Goal: Task Accomplishment & Management: Use online tool/utility

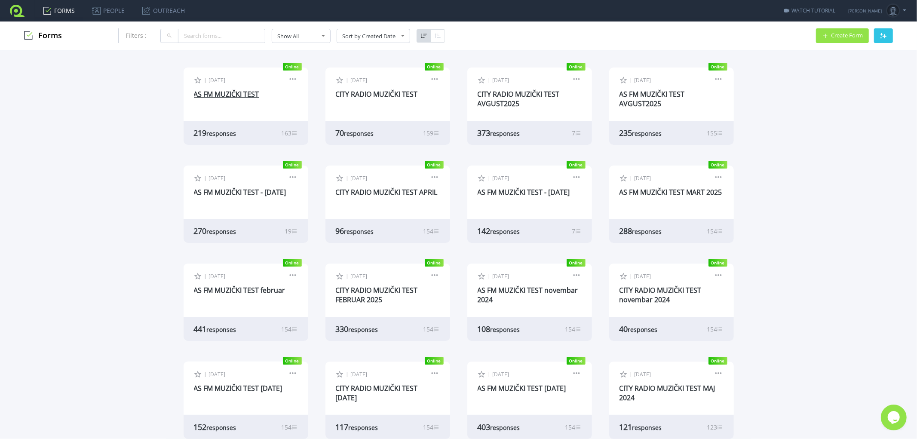
click at [230, 93] on link "AS FM MUZIČKI TEST" at bounding box center [226, 93] width 65 height 9
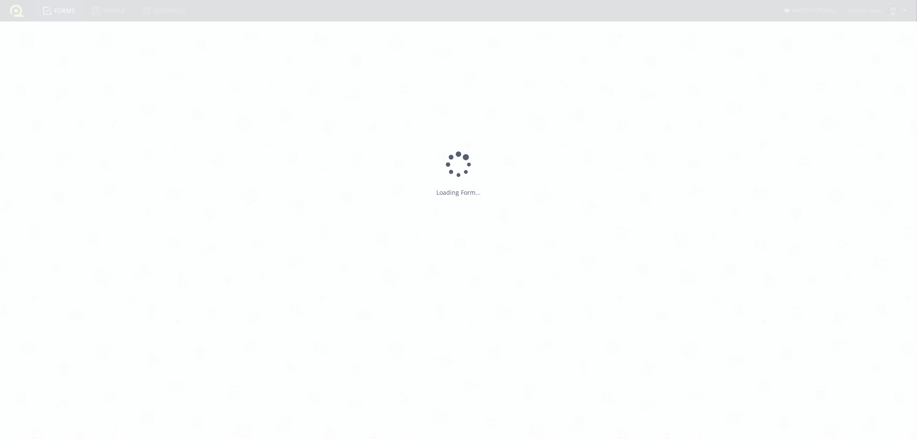
type input "AS FM MUZIČKI TEST"
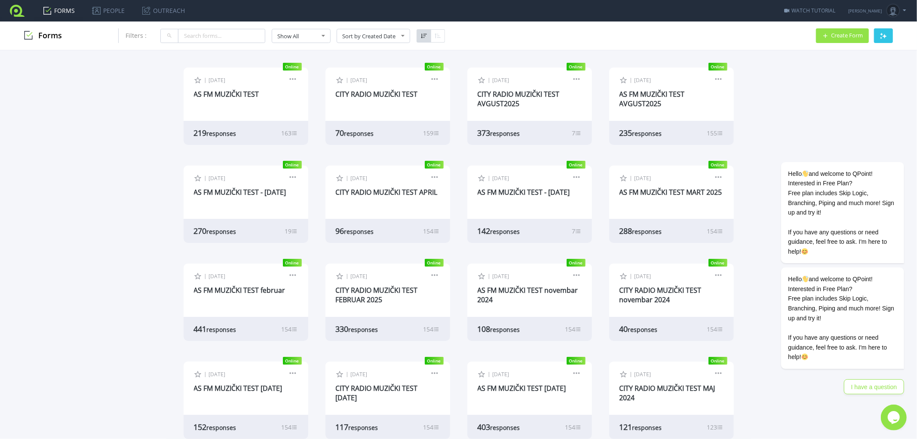
click at [220, 87] on div "| Oct 6, 2025 Edit Form Design Collect Results Analyze Results Preview Copy Liv…" at bounding box center [245, 93] width 125 height 52
click at [220, 93] on link "AS FM MUZIČKI TEST" at bounding box center [226, 93] width 65 height 9
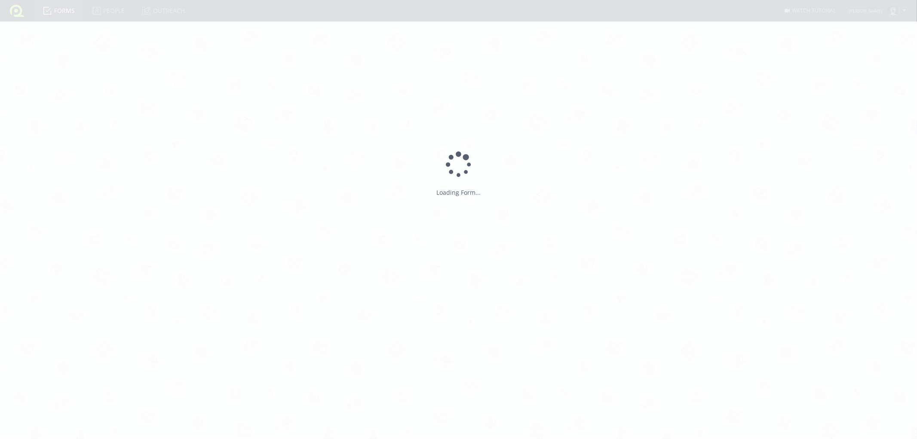
type input "AS FM MUZIČKI TEST"
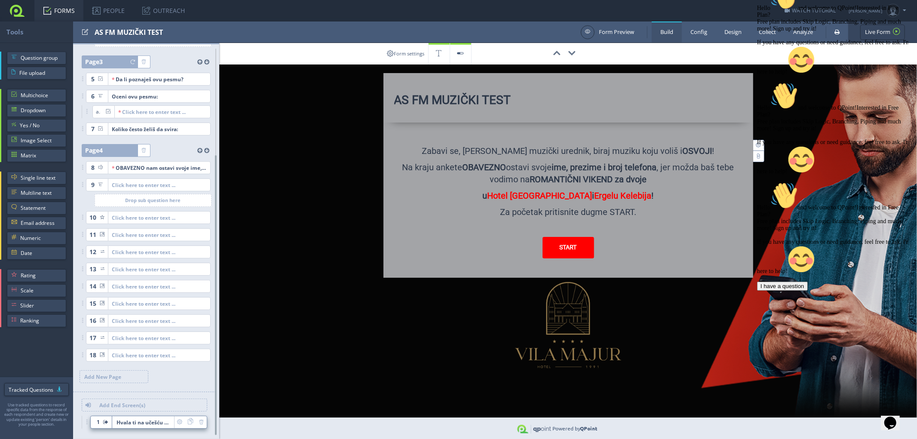
click at [151, 420] on span "Hvala ti na učešću u muzičkom testu! A sad uživaj u hitovima non stop!Tvoj AS F…" at bounding box center [143, 422] width 62 height 12
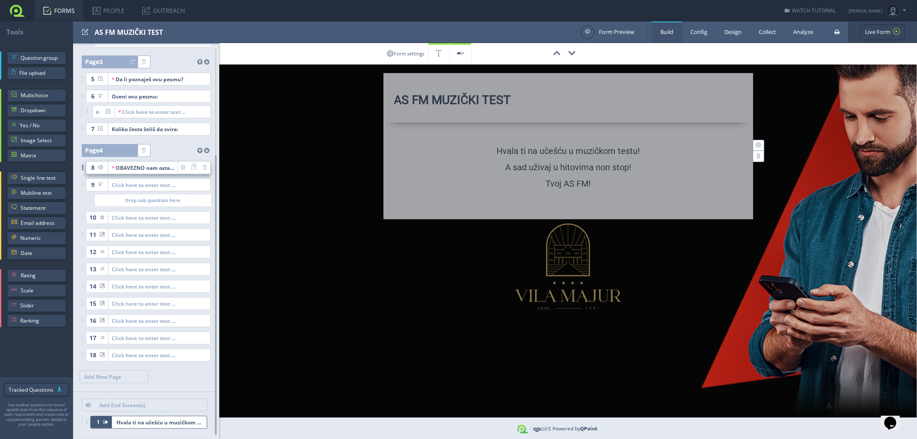
click at [162, 170] on div "OBAVEZNO nam ostavi svoje ime, prezime i broj telefona, jer možda baš tebei tvo…" at bounding box center [143, 168] width 62 height 12
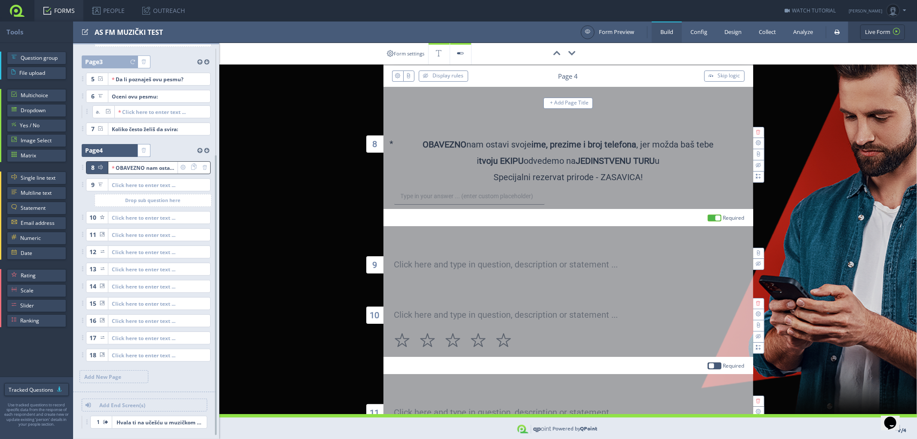
scroll to position [70, 0]
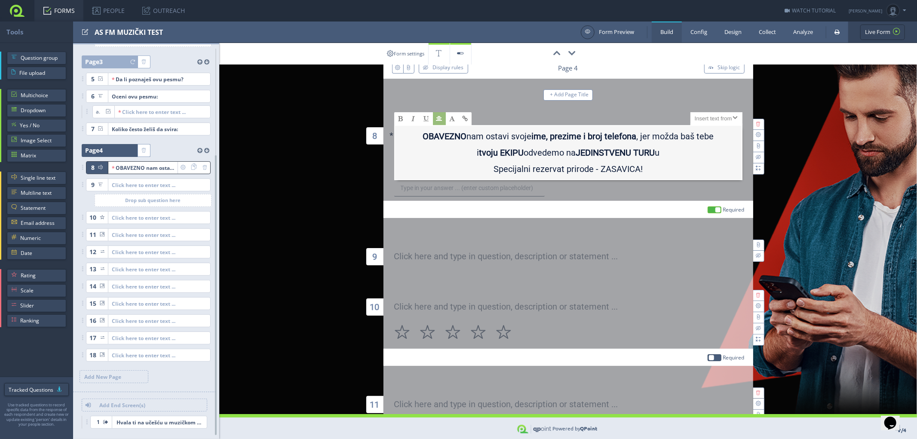
click at [575, 151] on b "JEDINSTVENU TURU" at bounding box center [614, 152] width 79 height 10
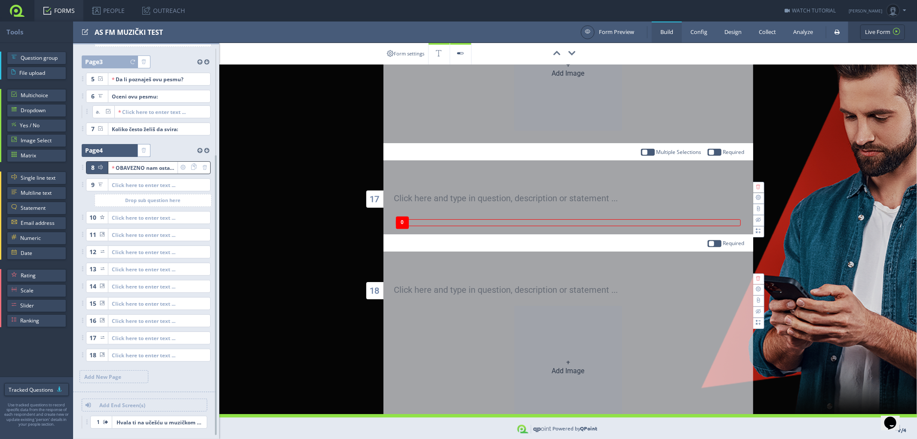
scroll to position [1447, 0]
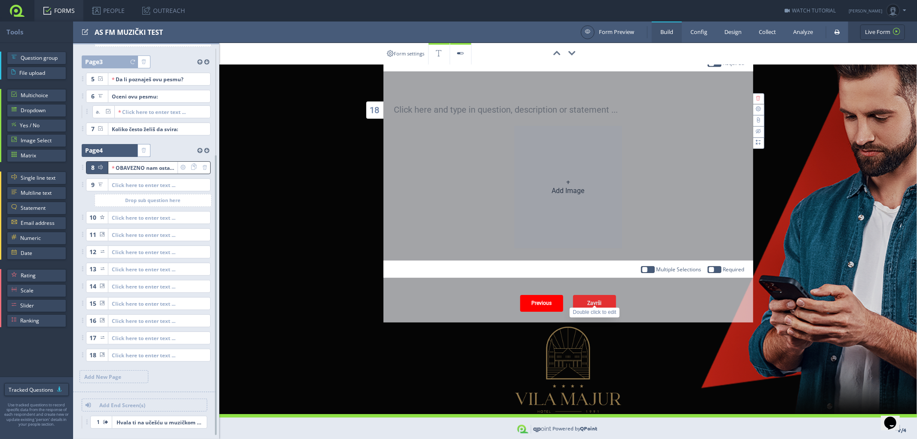
click at [600, 295] on div "Završi" at bounding box center [594, 303] width 43 height 17
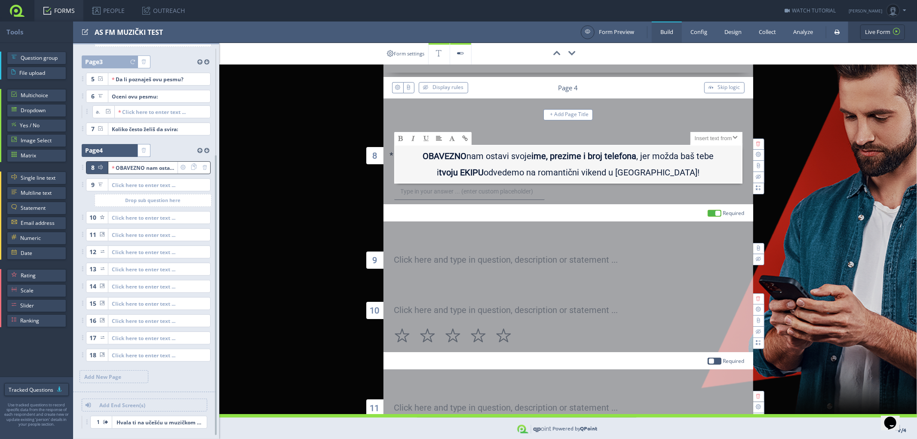
scroll to position [0, 0]
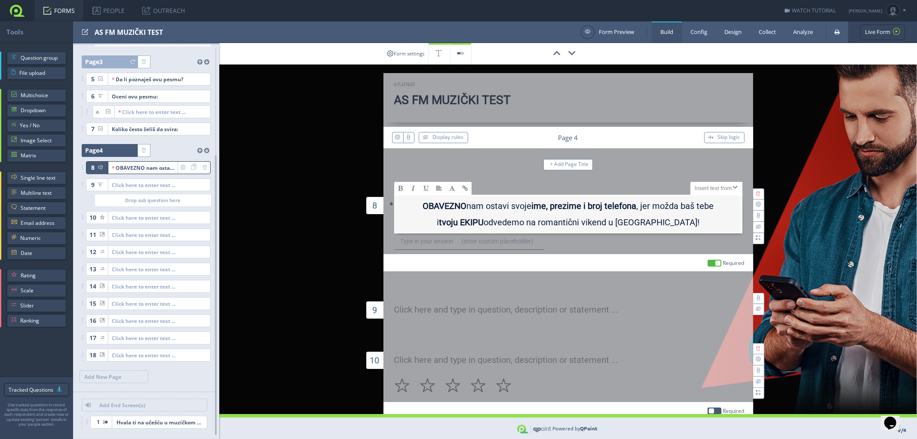
click at [13, 12] on link at bounding box center [17, 10] width 34 height 21
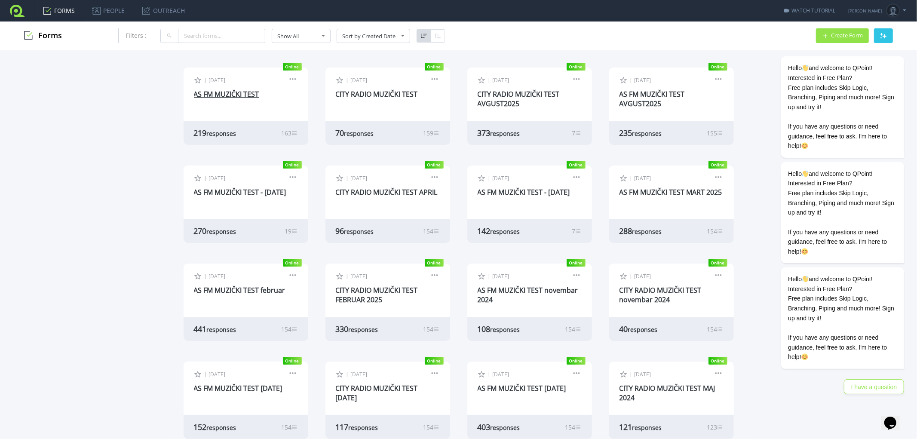
click at [215, 92] on link "AS FM MUZIČKI TEST" at bounding box center [226, 93] width 65 height 9
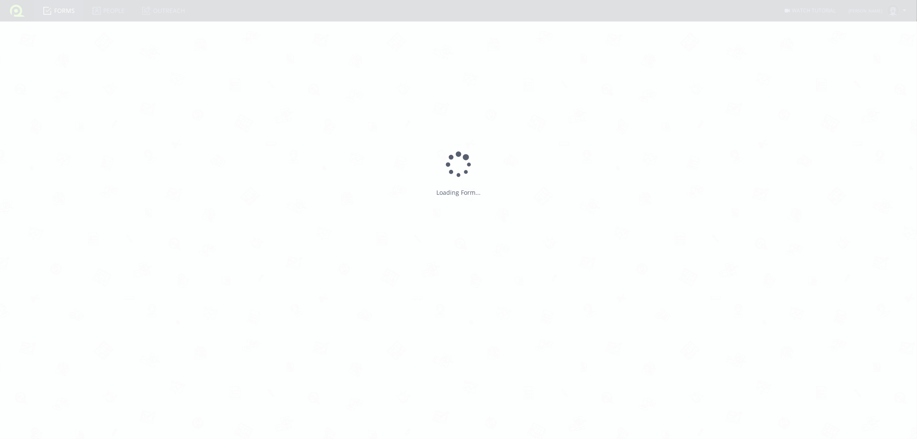
type input "AS FM MUZIČKI TEST"
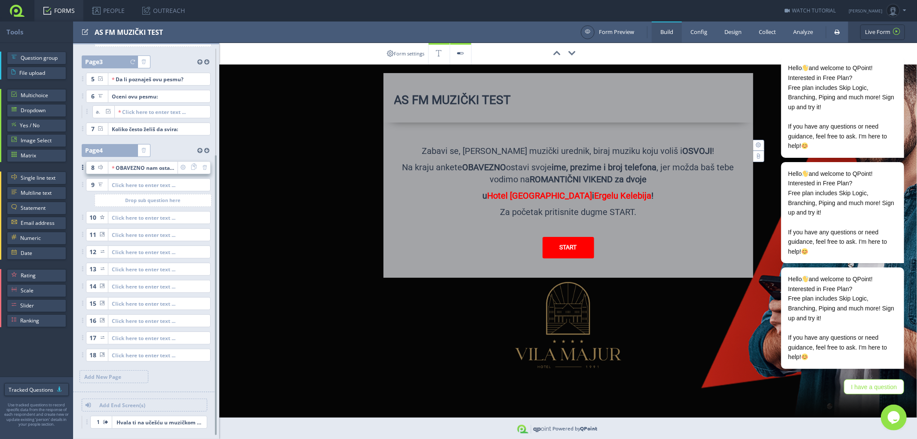
click at [138, 168] on div "OBAVEZNO nam ostavi svoje ime, prezime i broj telefona, jer možda baš tebei tvo…" at bounding box center [143, 168] width 62 height 12
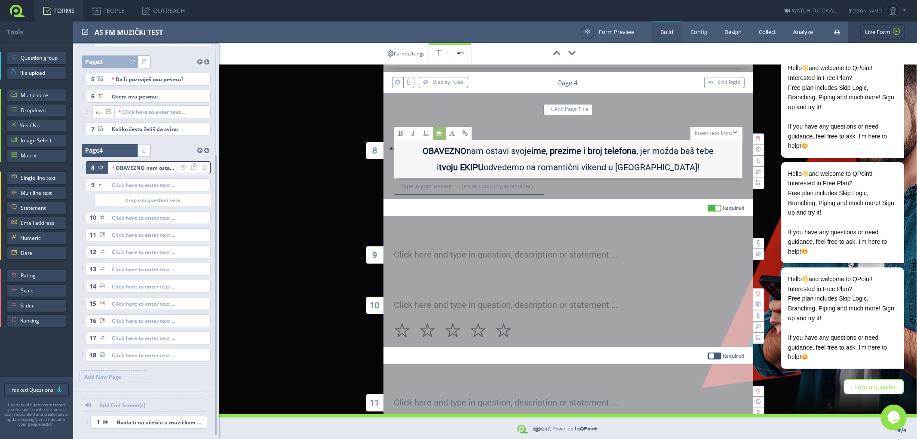
scroll to position [70, 0]
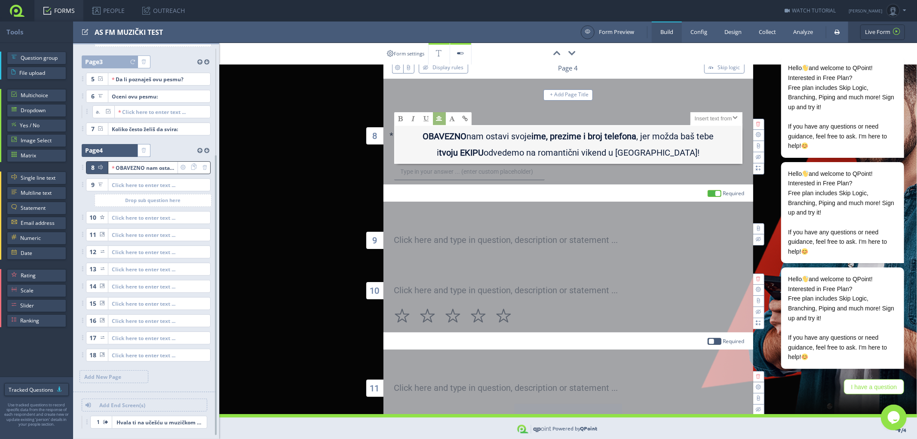
click at [54, 10] on link "FORMS" at bounding box center [58, 10] width 49 height 21
